Goal: Navigation & Orientation: Find specific page/section

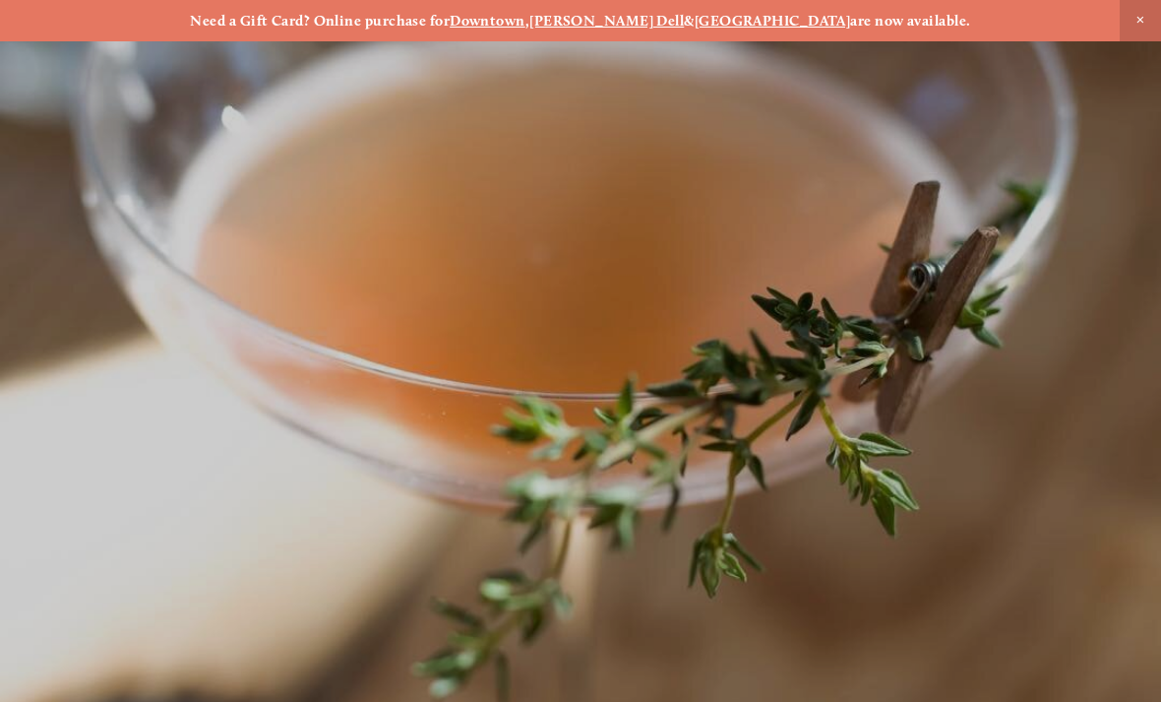
scroll to position [-17, 0]
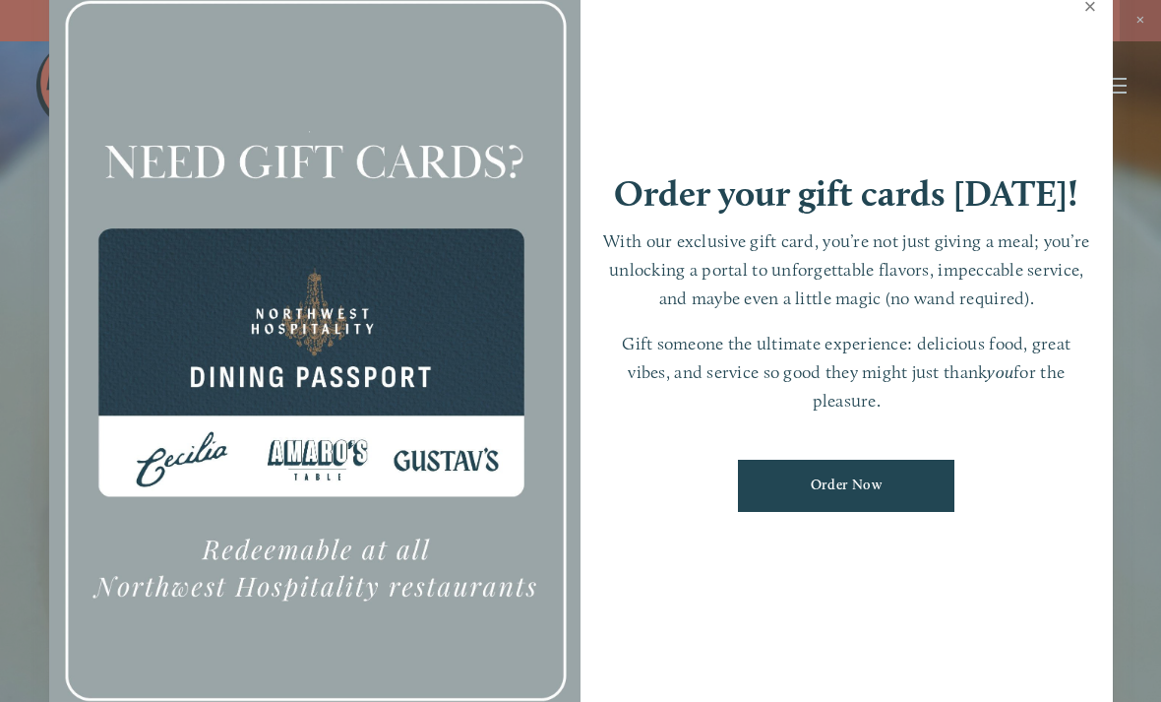
click at [1089, 24] on link "Close" at bounding box center [1091, 8] width 38 height 55
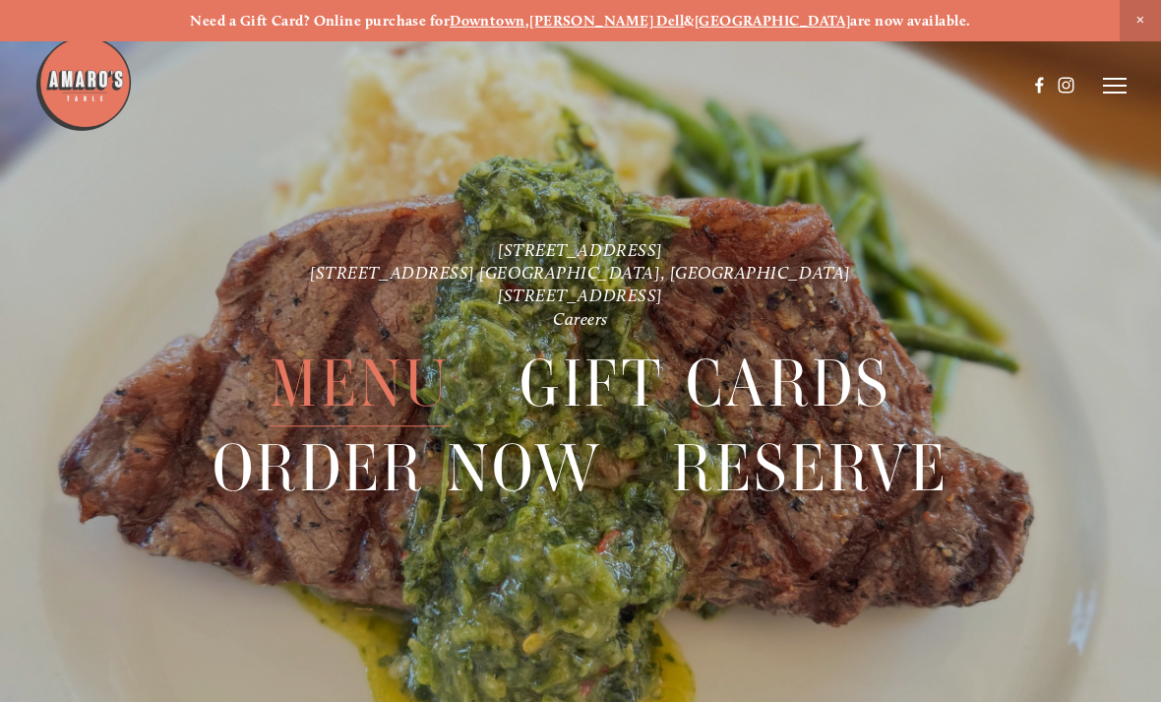
click at [377, 391] on span "Menu" at bounding box center [360, 383] width 180 height 85
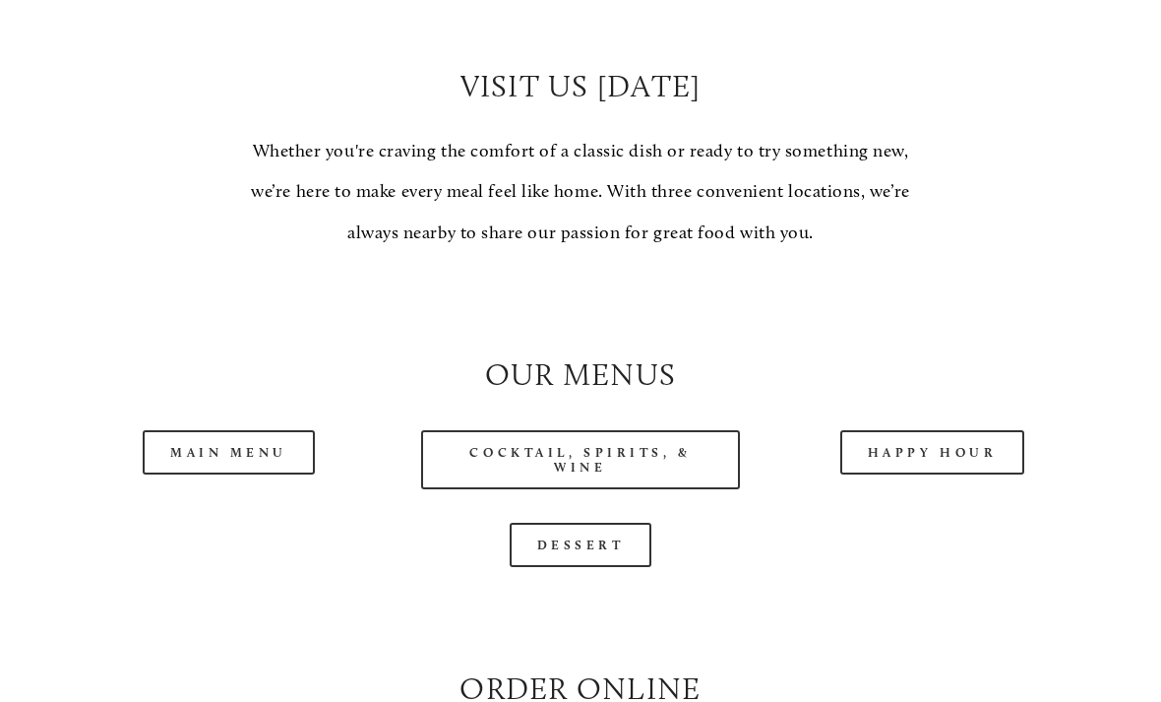
scroll to position [1506, 0]
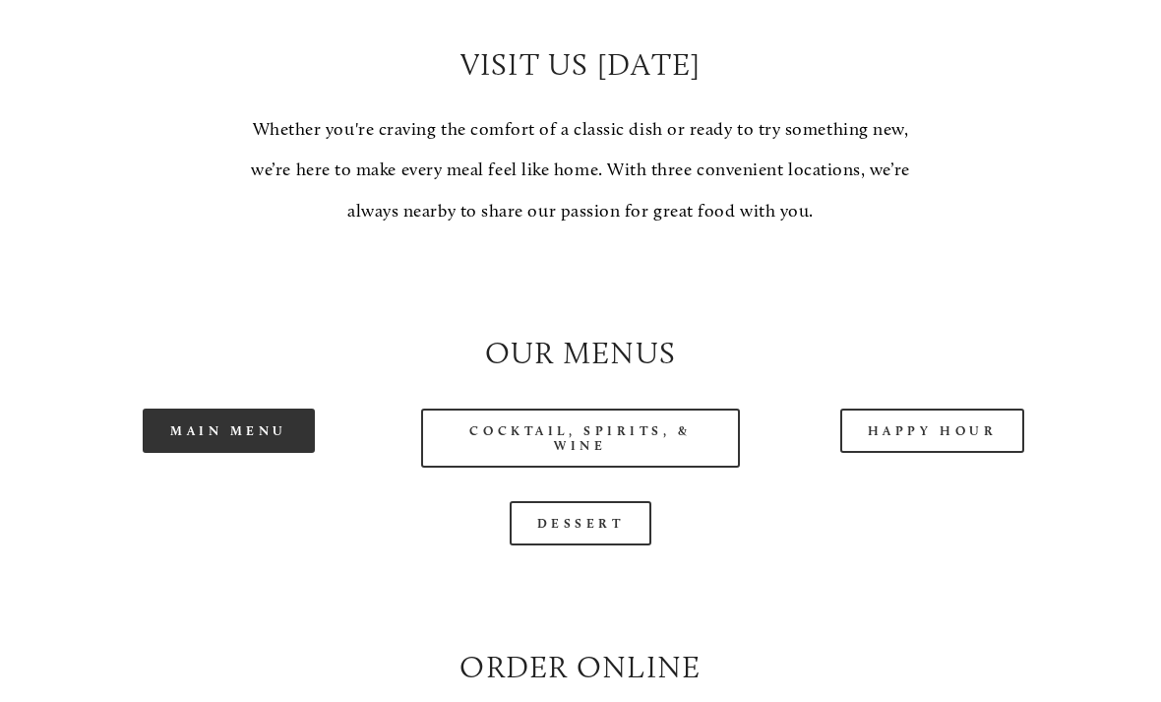
click at [285, 440] on link "Main Menu" at bounding box center [229, 430] width 172 height 44
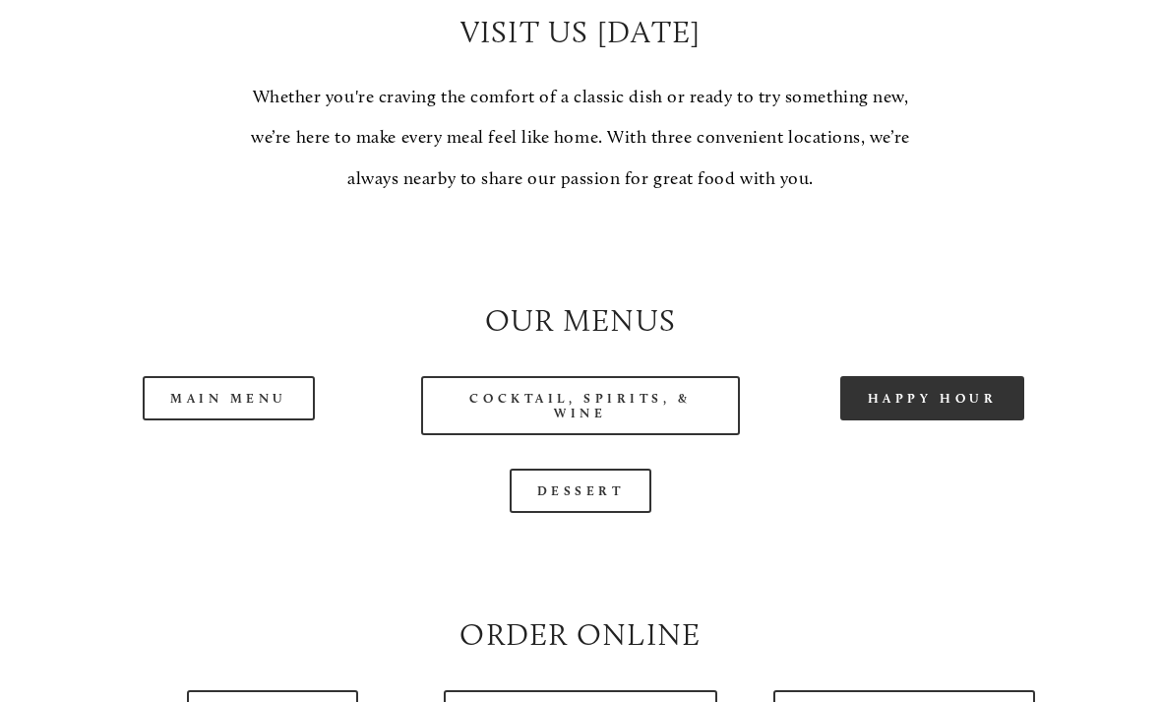
click at [922, 412] on link "Happy Hour" at bounding box center [932, 398] width 185 height 44
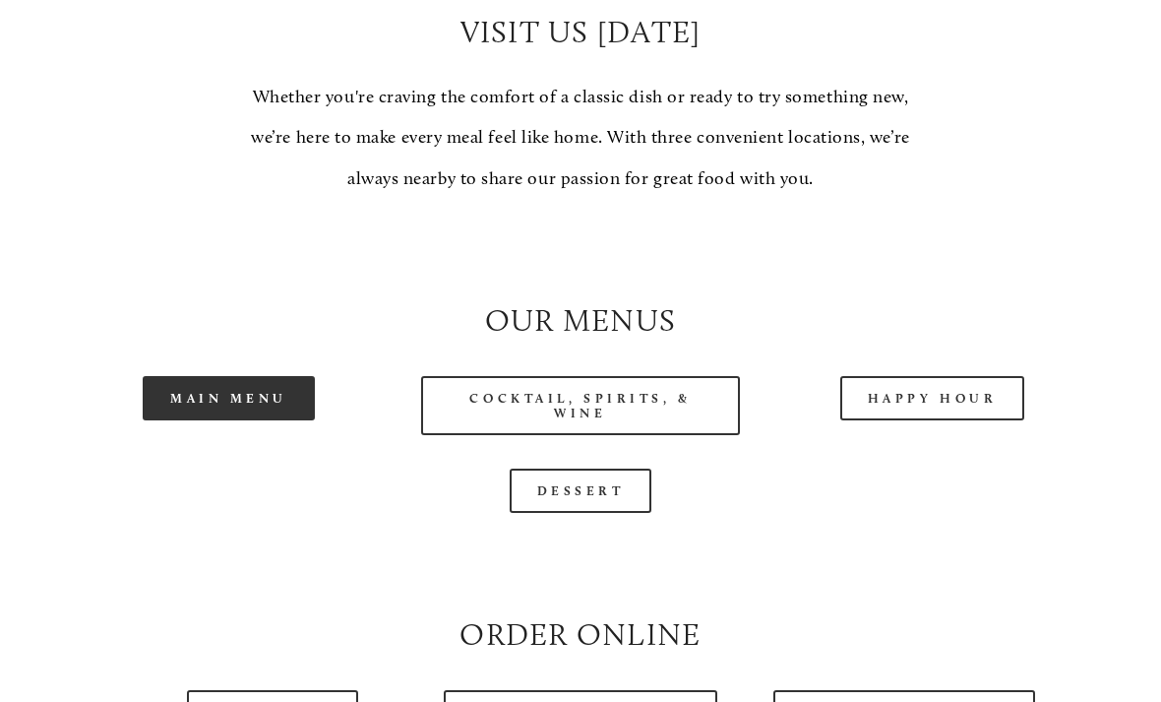
click at [257, 420] on link "Main Menu" at bounding box center [229, 398] width 172 height 44
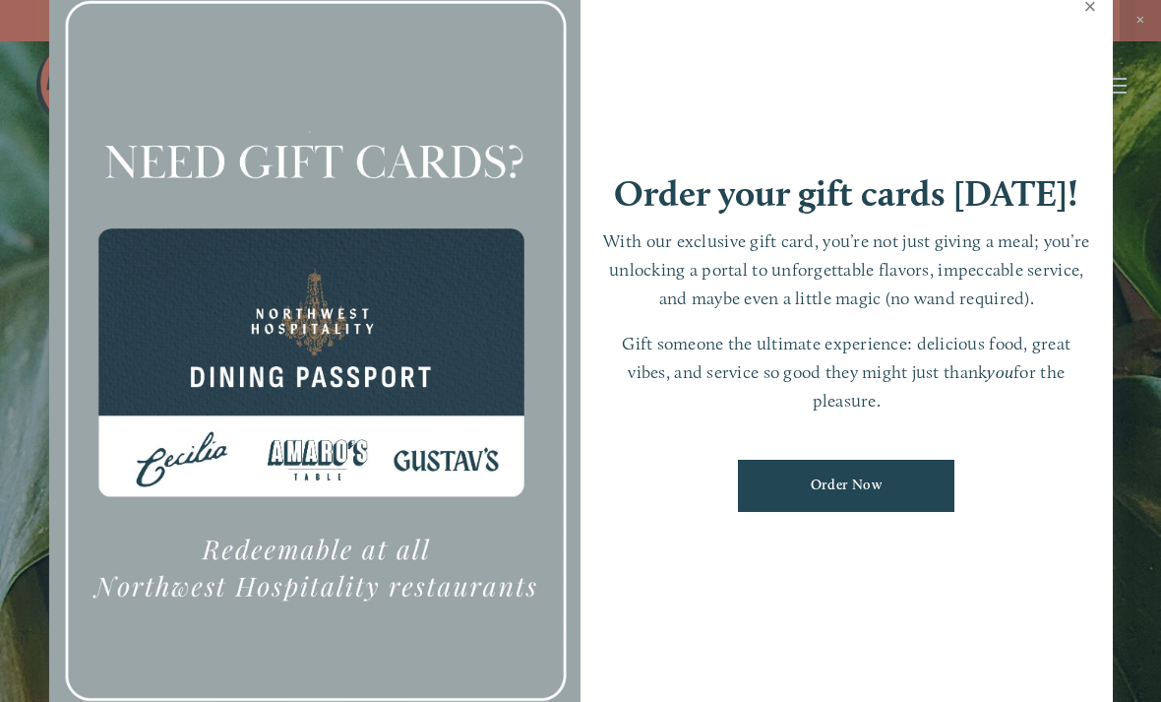
scroll to position [-17, 0]
